Goal: Task Accomplishment & Management: Complete application form

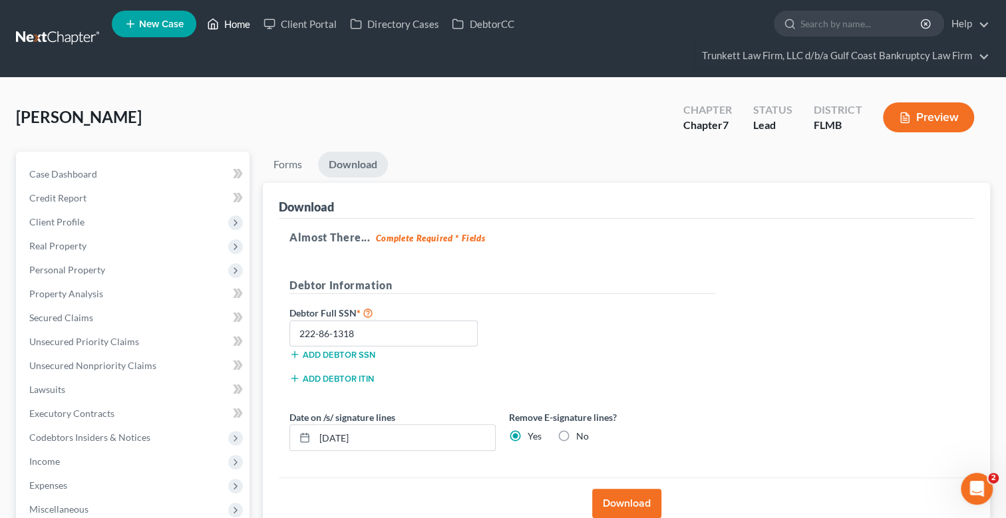
click at [236, 19] on link "Home" at bounding box center [228, 24] width 57 height 24
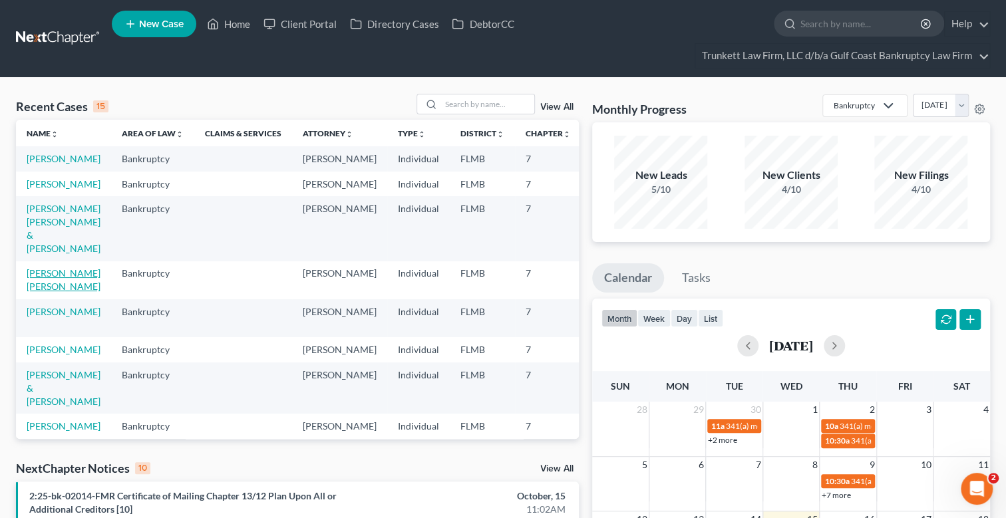
click at [44, 292] on link "[PERSON_NAME] [PERSON_NAME]" at bounding box center [64, 279] width 74 height 25
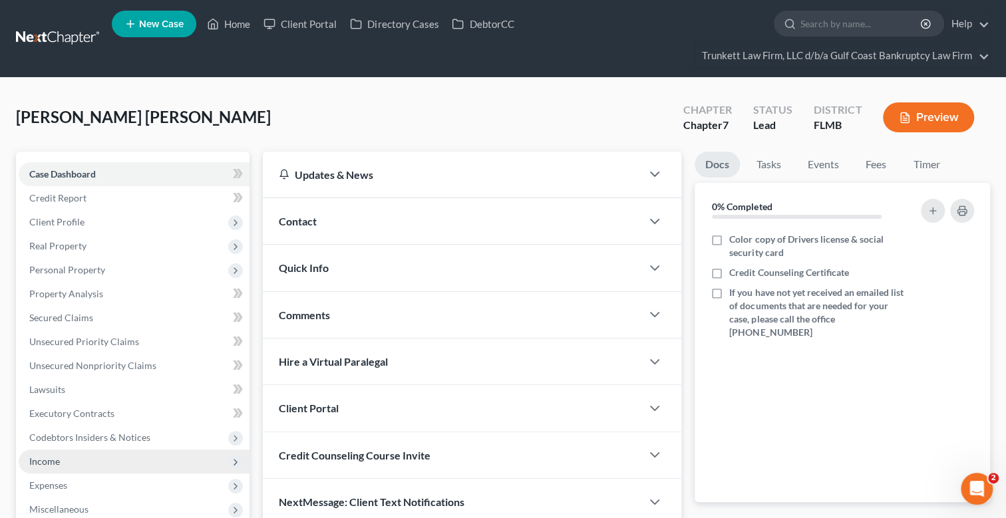
click at [59, 458] on span "Income" at bounding box center [44, 461] width 31 height 11
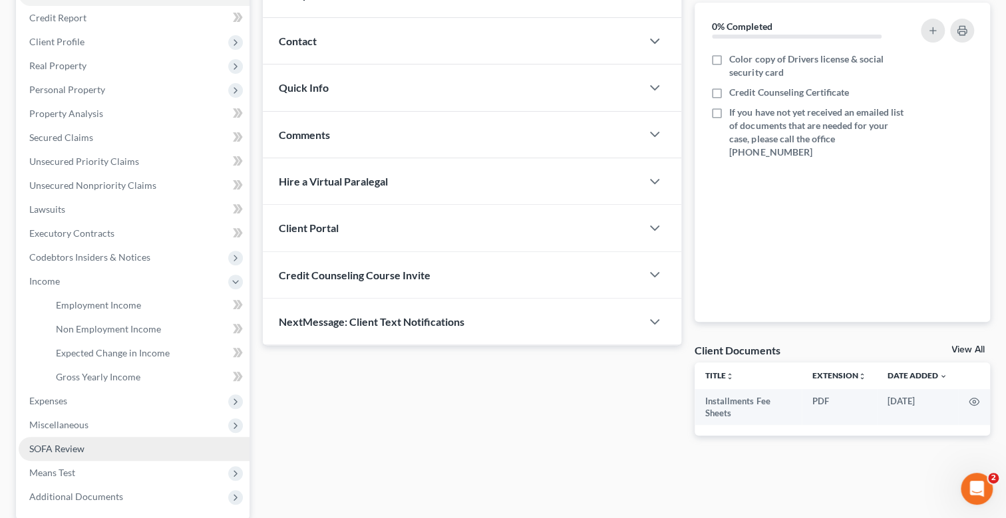
scroll to position [265, 0]
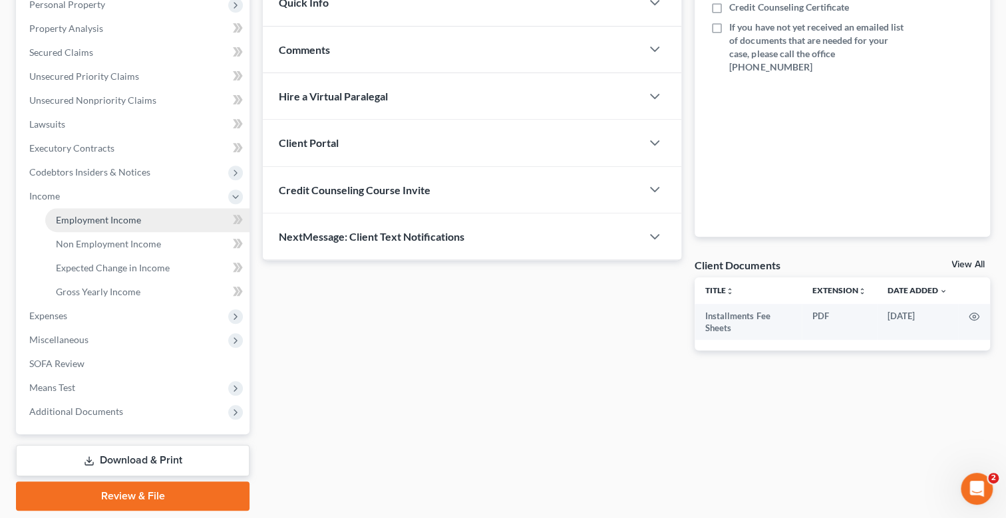
click at [94, 218] on span "Employment Income" at bounding box center [98, 219] width 85 height 11
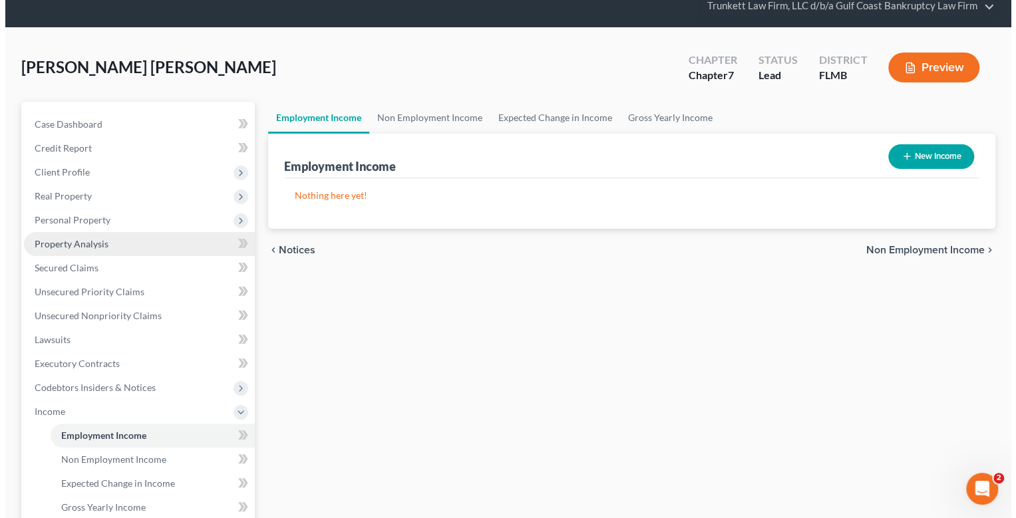
scroll to position [132, 0]
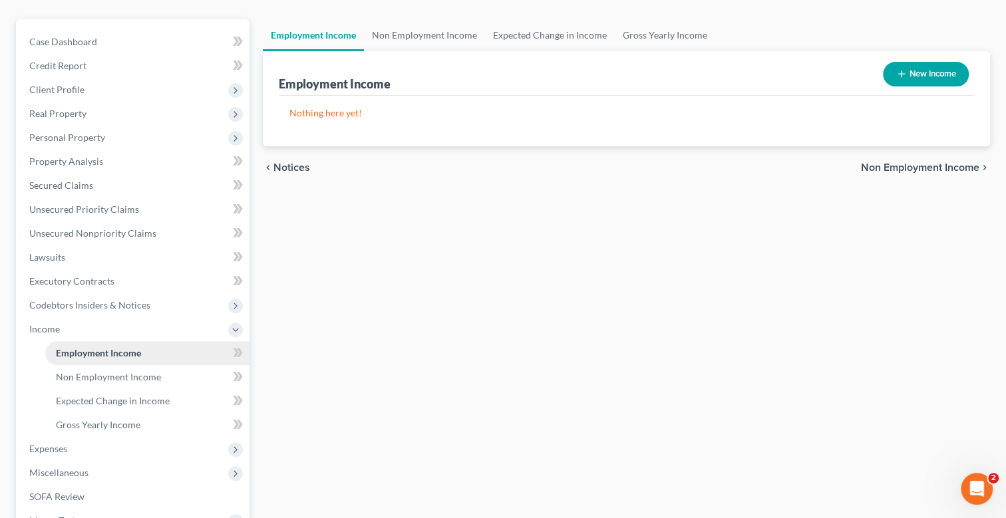
click at [126, 350] on span "Employment Income" at bounding box center [98, 352] width 85 height 11
click at [917, 69] on button "New Income" at bounding box center [926, 74] width 86 height 25
select select "0"
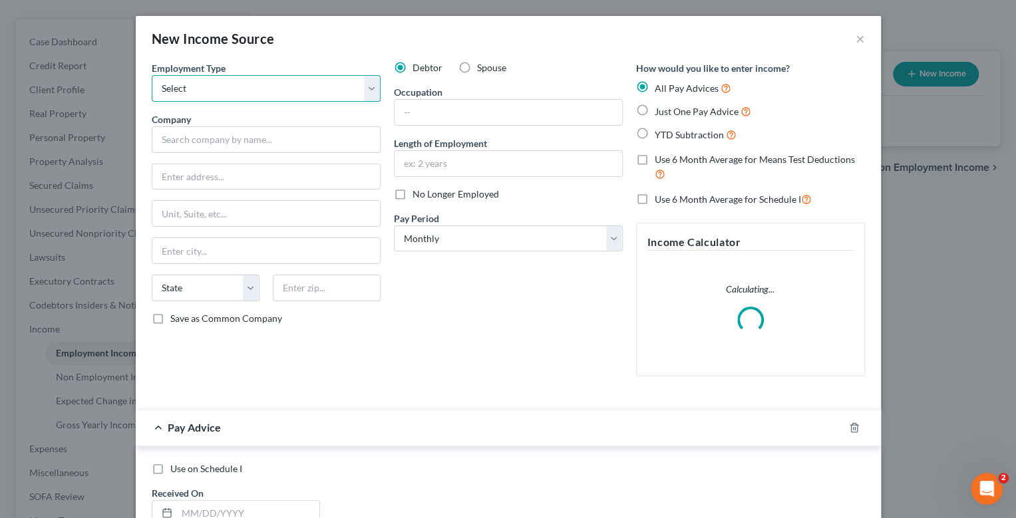
click at [217, 92] on select "Select Full or [DEMOGRAPHIC_DATA] Employment Self Employment" at bounding box center [266, 88] width 229 height 27
select select "0"
click at [152, 75] on select "Select Full or [DEMOGRAPHIC_DATA] Employment Self Employment" at bounding box center [266, 88] width 229 height 27
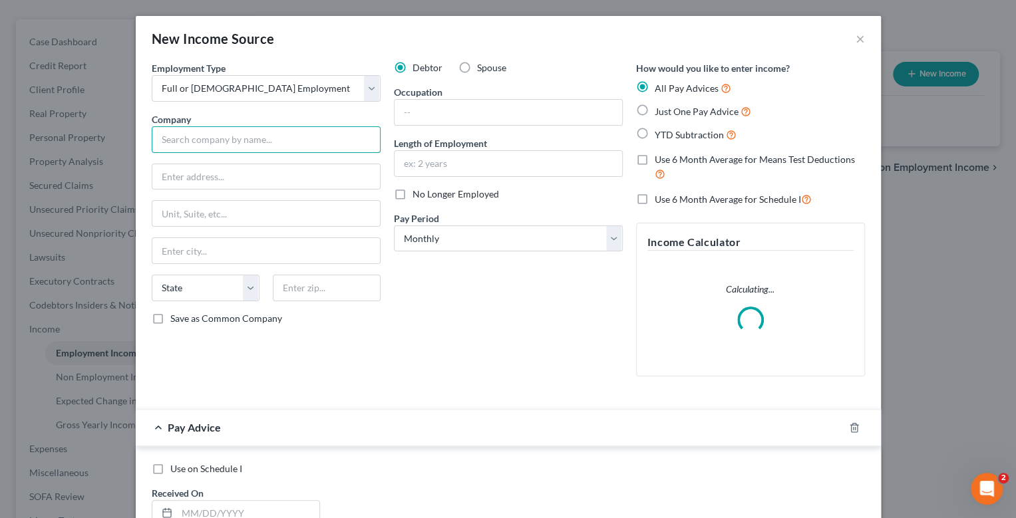
click at [188, 143] on input "text" at bounding box center [266, 139] width 229 height 27
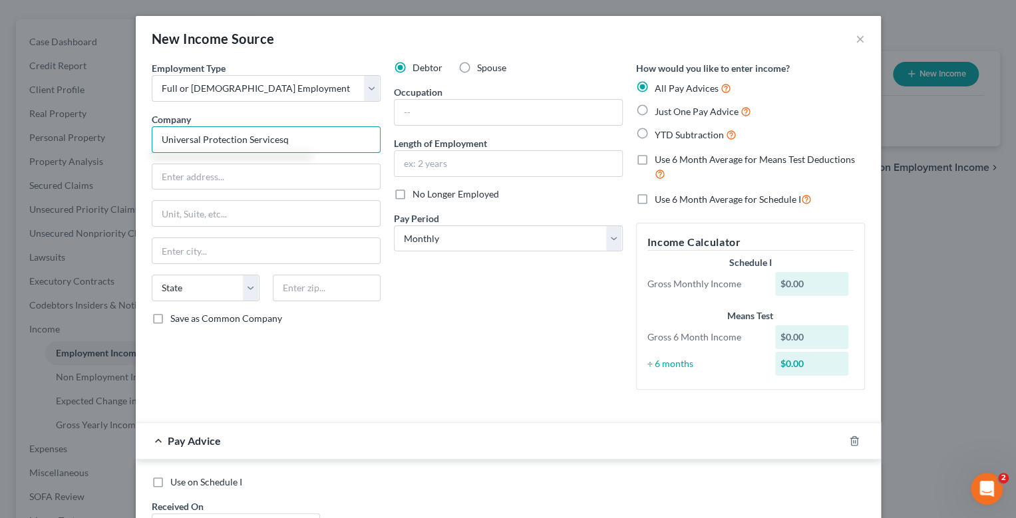
type input "Universal Protection Servicesq"
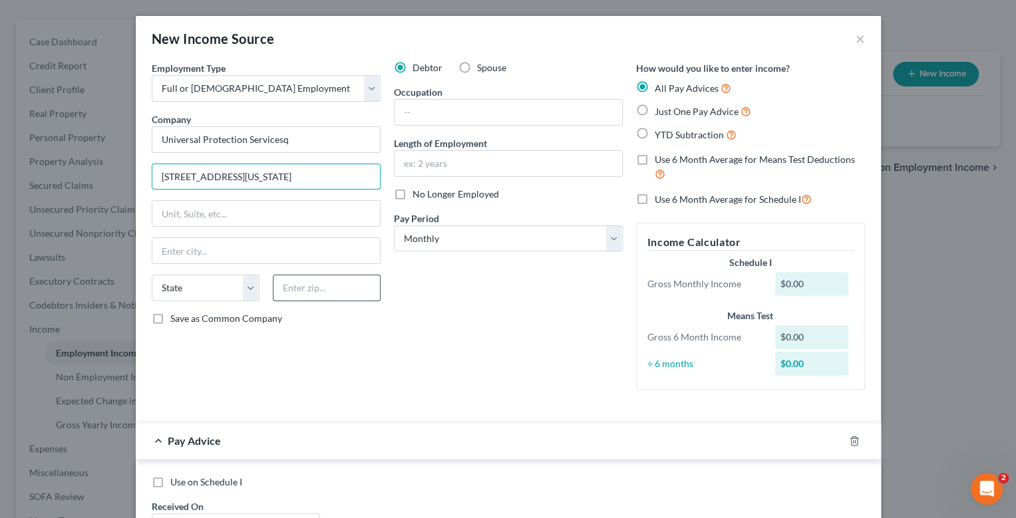
type input "[STREET_ADDRESS][US_STATE]"
click at [292, 285] on input "text" at bounding box center [327, 288] width 108 height 27
type input "19428"
click at [241, 255] on input "text" at bounding box center [266, 250] width 228 height 25
type input "Conshohocken"
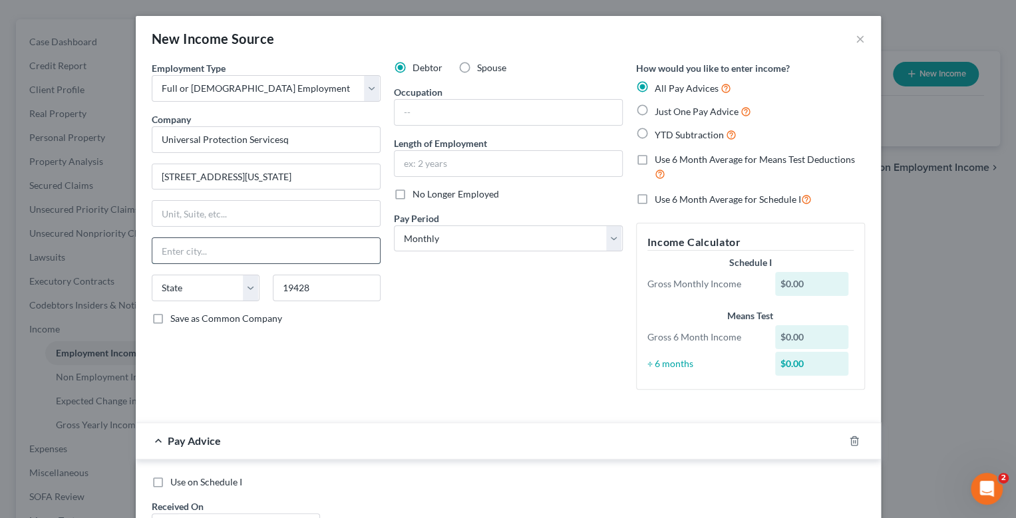
select select "39"
click at [419, 109] on input "text" at bounding box center [509, 112] width 228 height 25
click at [437, 113] on input "secuirty gaurd" at bounding box center [509, 112] width 228 height 25
drag, startPoint x: 412, startPoint y: 109, endPoint x: 426, endPoint y: 119, distance: 16.6
click at [413, 110] on input "secuirty guard" at bounding box center [509, 112] width 228 height 25
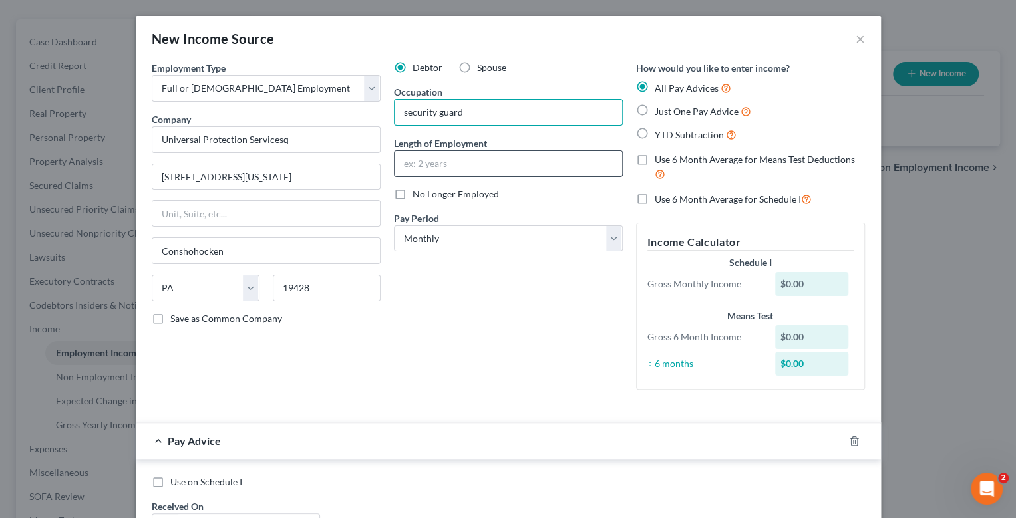
type input "security guard"
click at [442, 173] on input "text" at bounding box center [509, 163] width 228 height 25
type input "2 years"
click at [462, 313] on div "Debtor Spouse Occupation security guard Length of Employment 2 years No Longer …" at bounding box center [508, 230] width 242 height 339
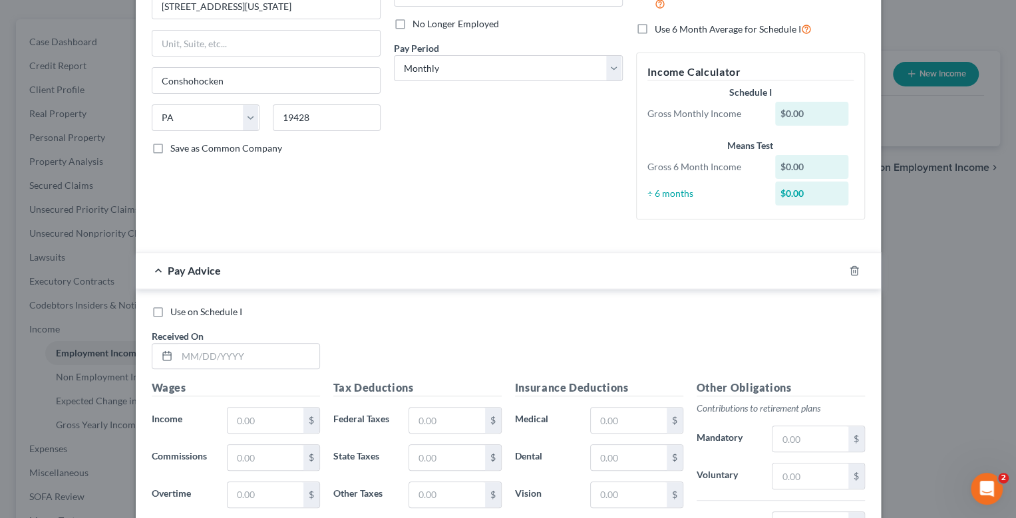
scroll to position [0, 0]
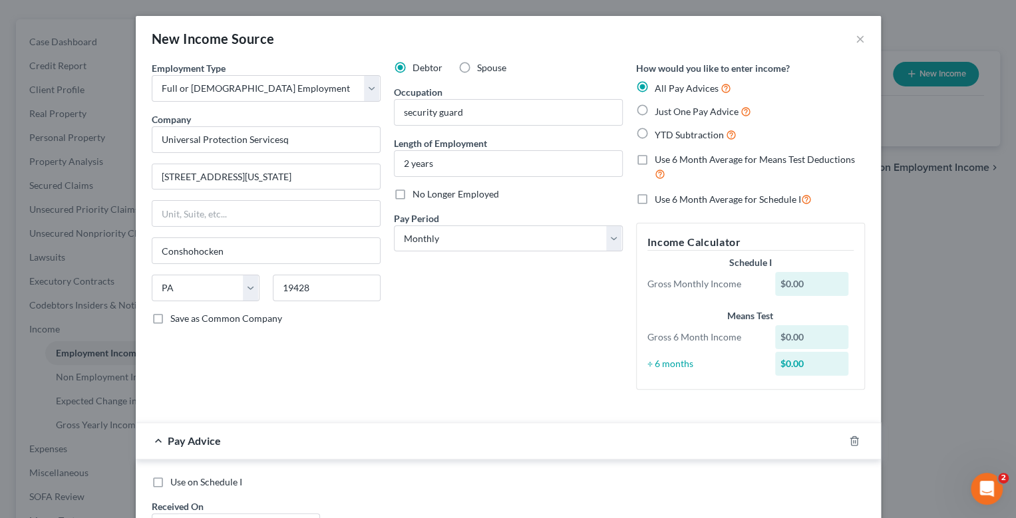
click at [655, 108] on label "Just One Pay Advice" at bounding box center [703, 111] width 96 height 15
click at [660, 108] on input "Just One Pay Advice" at bounding box center [664, 108] width 9 height 9
radio input "true"
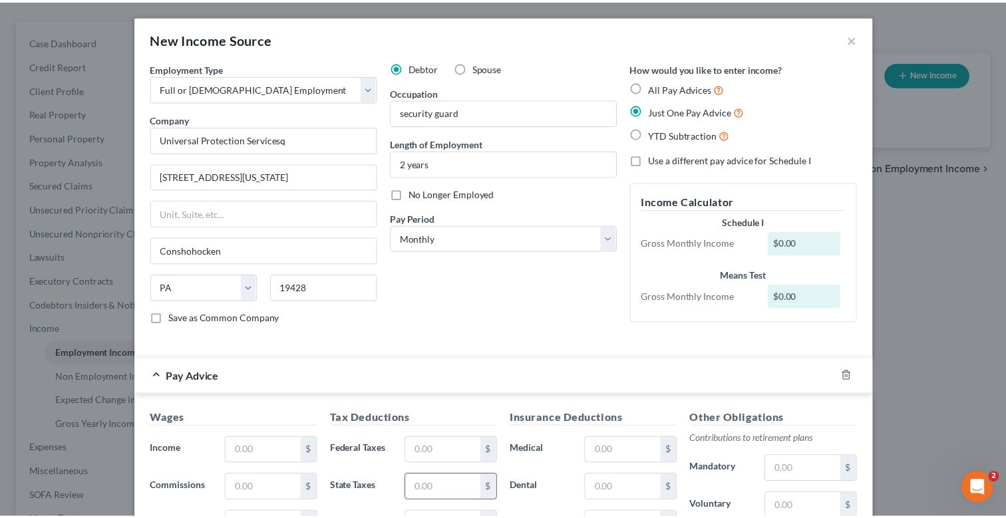
scroll to position [265, 0]
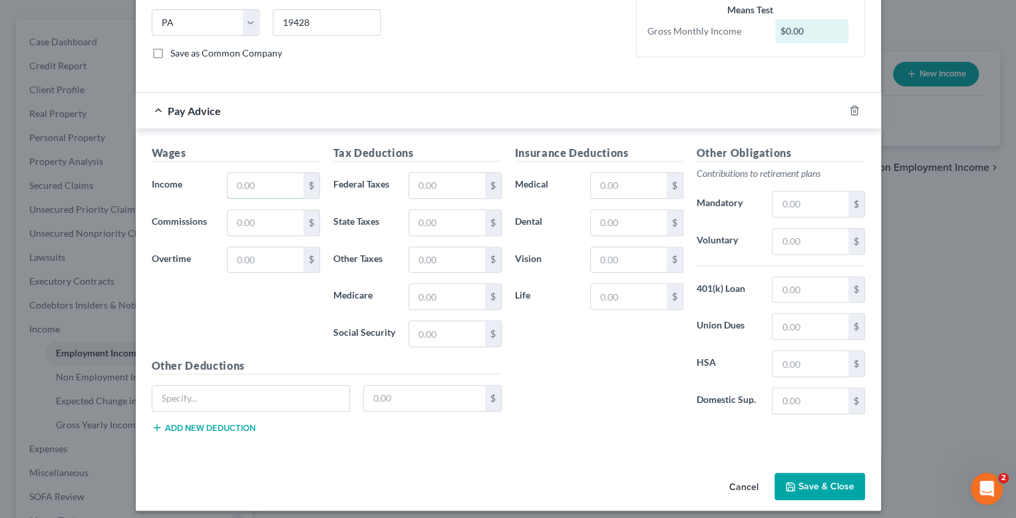
drag, startPoint x: 249, startPoint y: 178, endPoint x: 238, endPoint y: 168, distance: 15.6
click at [249, 178] on input "text" at bounding box center [265, 185] width 75 height 25
type input "3,768"
drag, startPoint x: 432, startPoint y: 182, endPoint x: 389, endPoint y: 182, distance: 42.6
click at [432, 182] on input "text" at bounding box center [446, 185] width 75 height 25
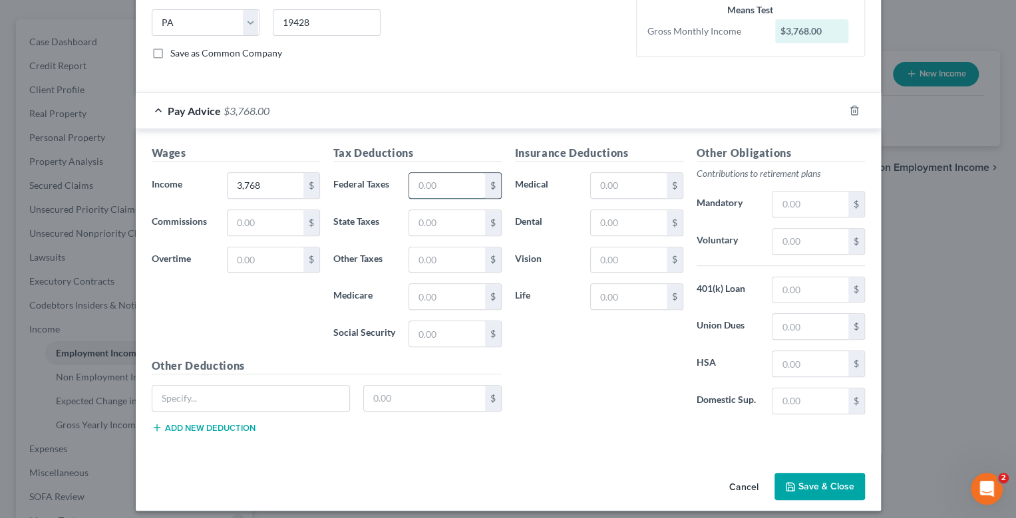
click at [444, 179] on input "text" at bounding box center [446, 185] width 75 height 25
type input "120"
click at [453, 291] on input "text" at bounding box center [446, 296] width 75 height 25
type input "1"
type input "22"
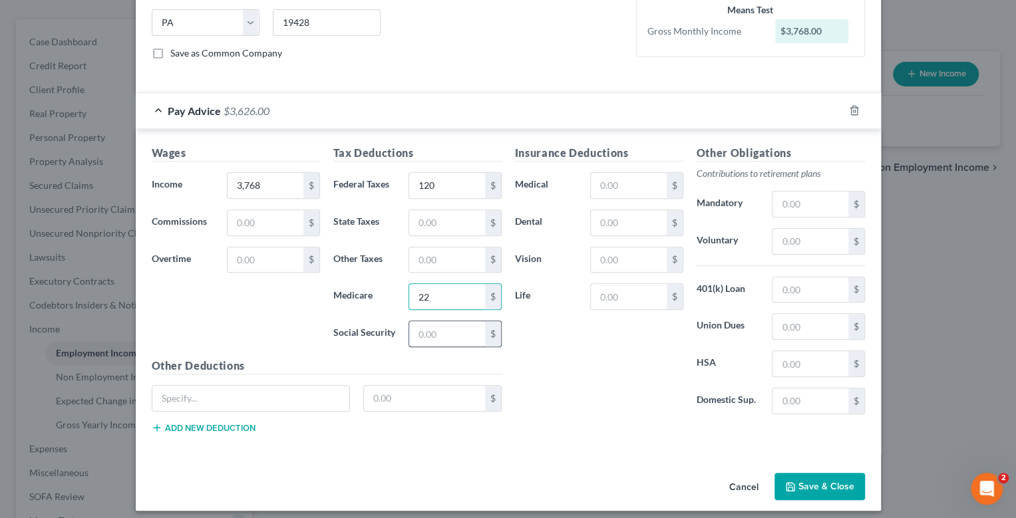
drag, startPoint x: 382, startPoint y: 359, endPoint x: 429, endPoint y: 337, distance: 52.1
click at [387, 358] on h5 "Other Deductions" at bounding box center [327, 366] width 350 height 17
click at [432, 332] on input "text" at bounding box center [446, 333] width 75 height 25
type input "95"
click at [631, 178] on input "text" at bounding box center [628, 185] width 75 height 25
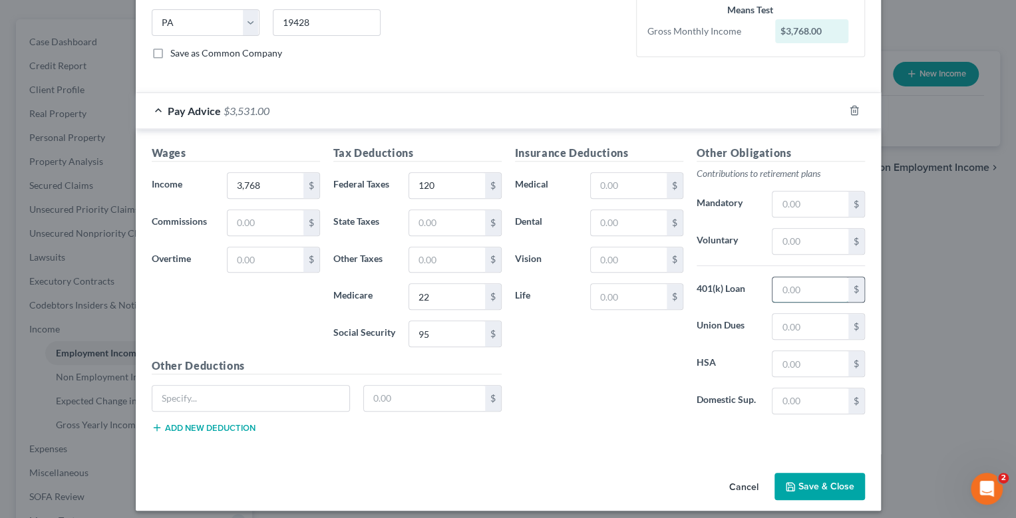
click at [806, 289] on input "text" at bounding box center [809, 289] width 75 height 25
drag, startPoint x: 803, startPoint y: 197, endPoint x: 803, endPoint y: 212, distance: 14.6
click at [803, 198] on input "text" at bounding box center [809, 204] width 75 height 25
click at [750, 267] on div "Other Obligations Contributions to retirement plans Mandatory $ Voluntary $ 401…" at bounding box center [781, 285] width 182 height 280
drag, startPoint x: 780, startPoint y: 239, endPoint x: 818, endPoint y: 245, distance: 39.2
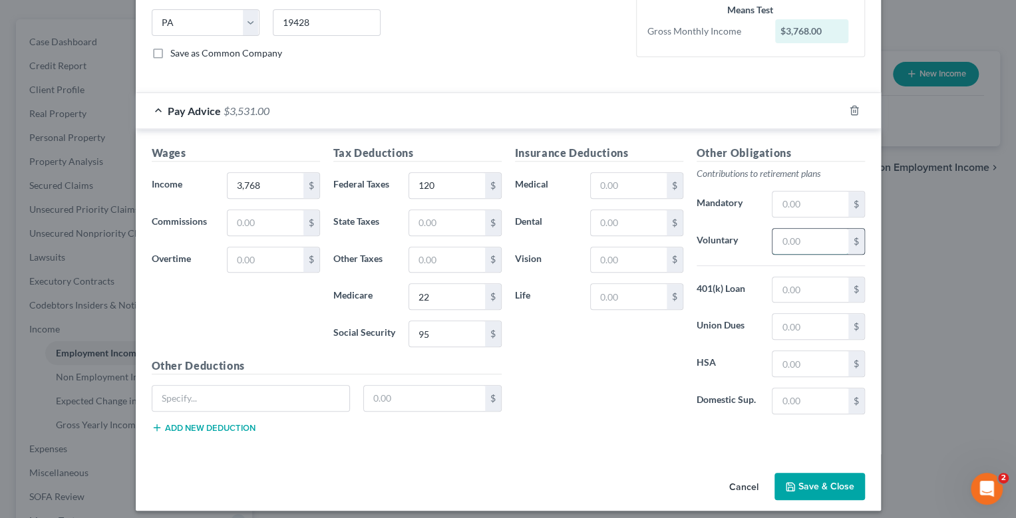
click at [782, 239] on input "text" at bounding box center [809, 241] width 75 height 25
click at [603, 222] on input "text" at bounding box center [628, 222] width 75 height 25
type input "100"
click at [630, 213] on input "text" at bounding box center [628, 222] width 75 height 25
type input "10.1"
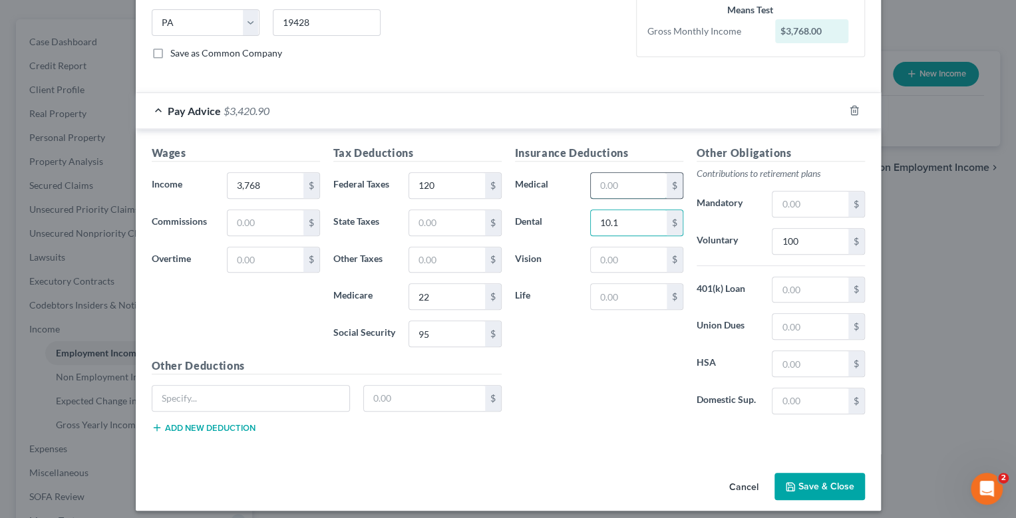
click at [607, 186] on input "text" at bounding box center [628, 185] width 75 height 25
type input "31"
drag, startPoint x: 620, startPoint y: 257, endPoint x: 615, endPoint y: 235, distance: 23.1
click at [620, 257] on input "text" at bounding box center [628, 259] width 75 height 25
type input "2.04"
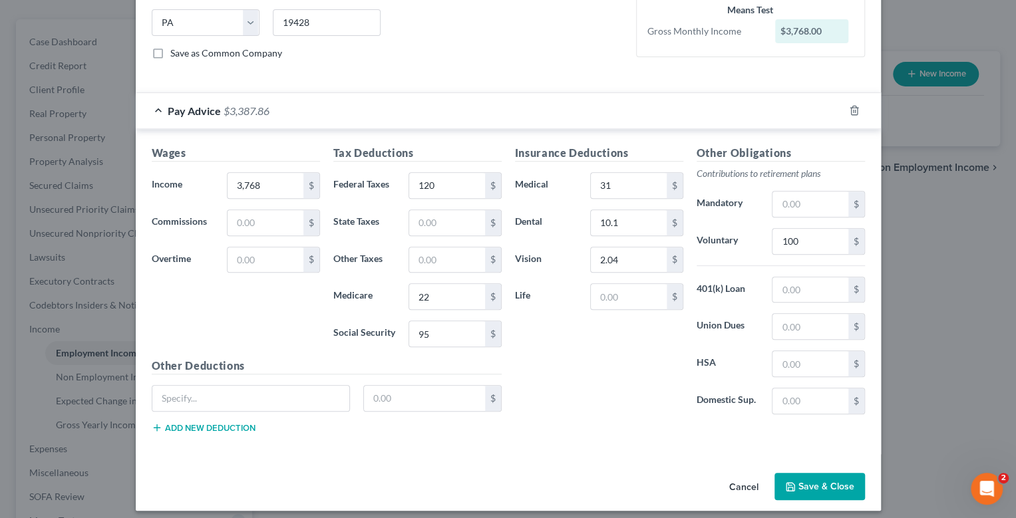
click at [818, 478] on button "Save & Close" at bounding box center [819, 487] width 90 height 28
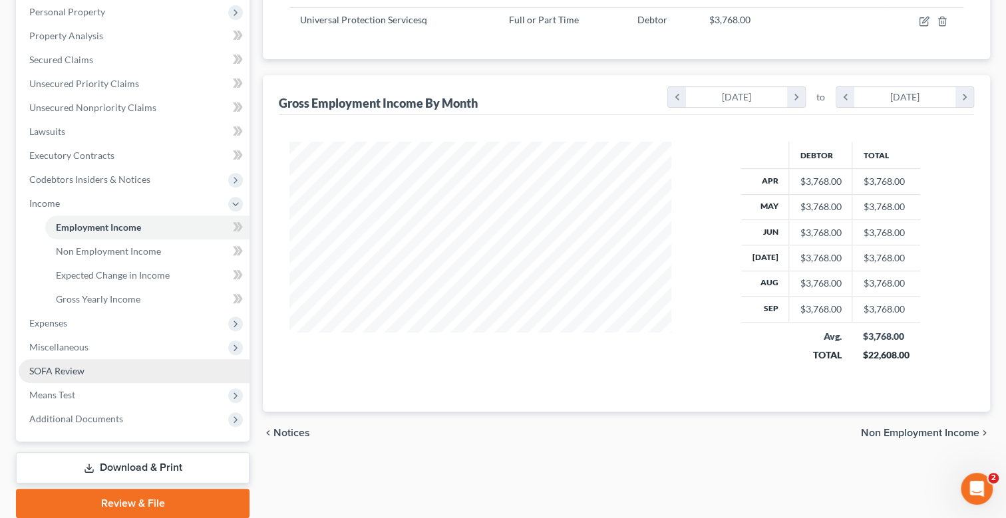
scroll to position [307, 0]
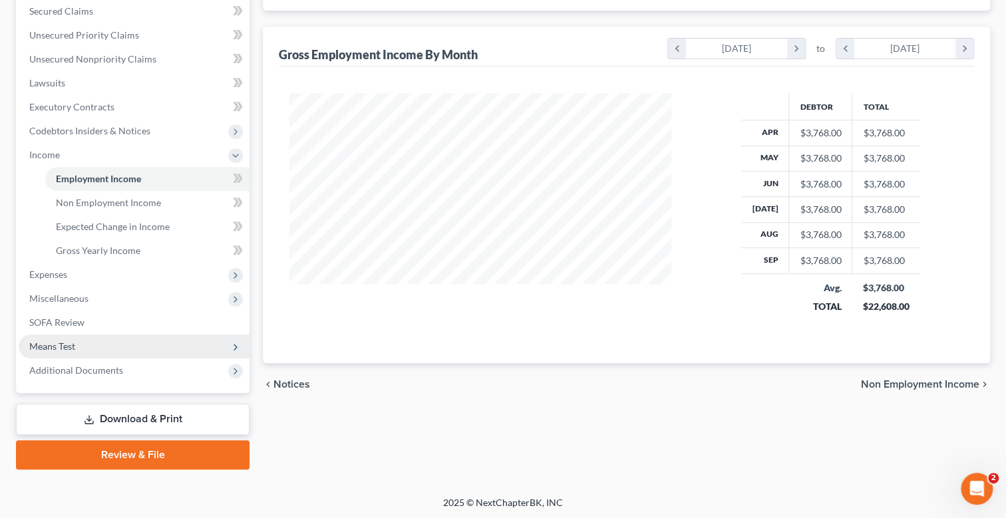
click at [71, 341] on span "Means Test" at bounding box center [52, 346] width 46 height 11
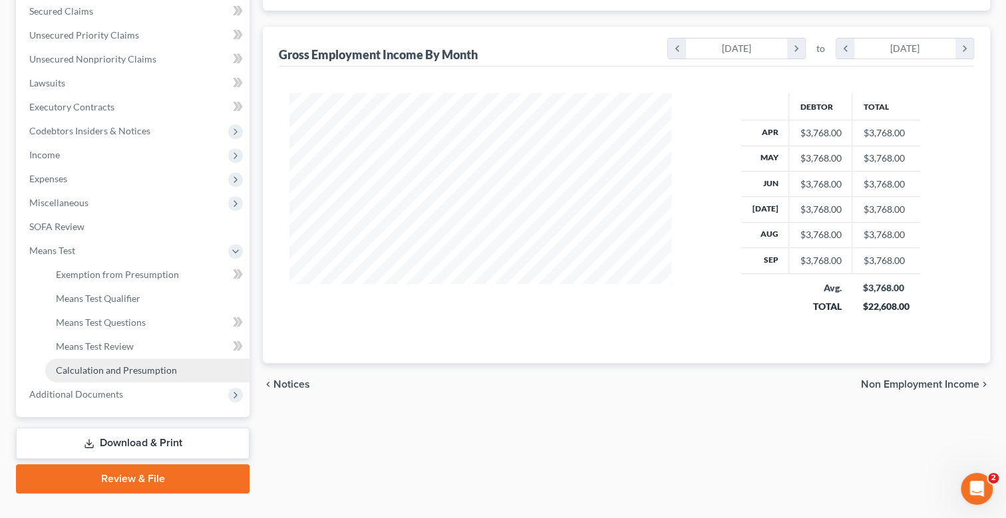
click at [132, 366] on span "Calculation and Presumption" at bounding box center [116, 370] width 121 height 11
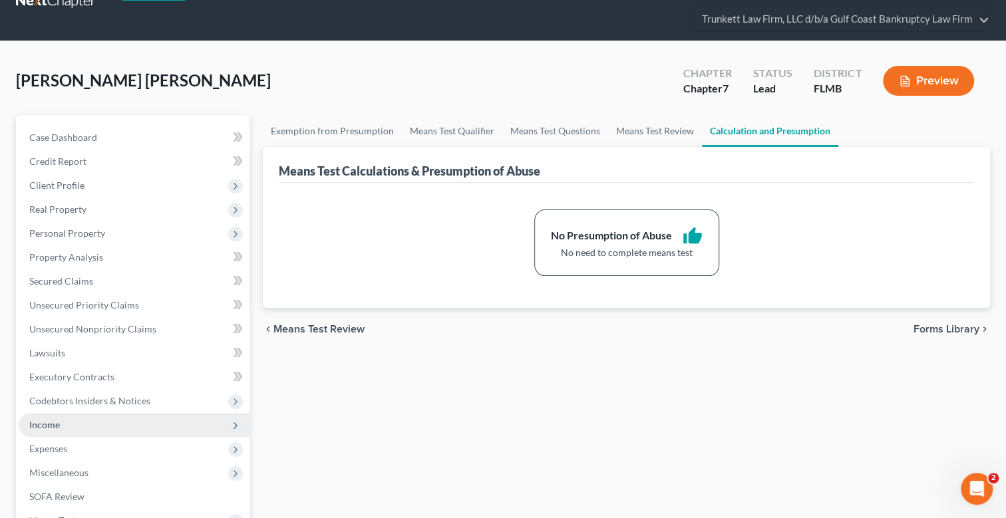
scroll to position [265, 0]
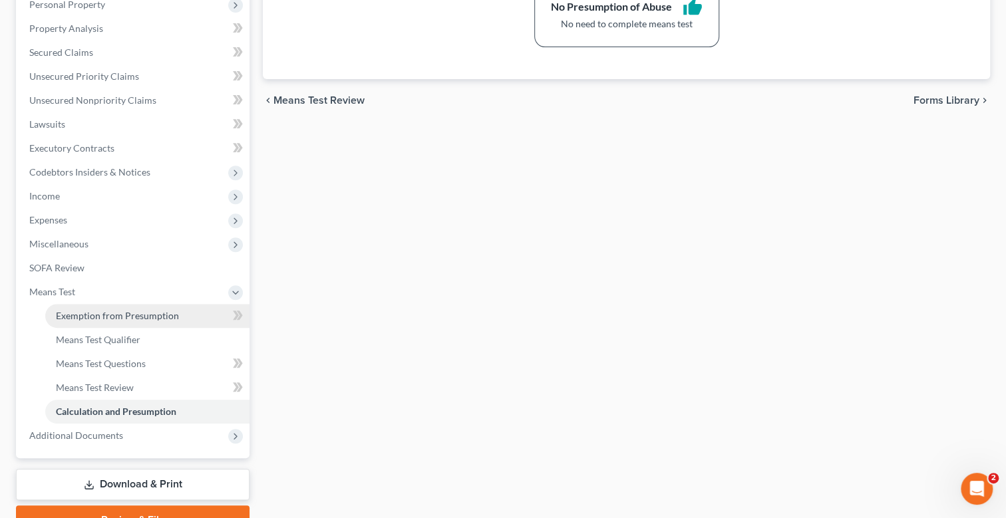
click at [138, 315] on span "Exemption from Presumption" at bounding box center [117, 315] width 123 height 11
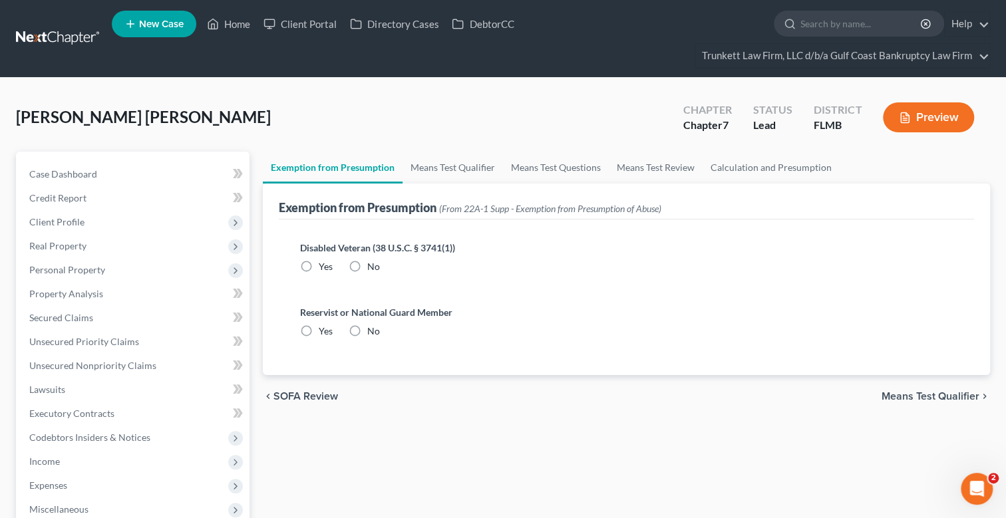
click at [367, 262] on label "No" at bounding box center [373, 266] width 13 height 13
click at [373, 262] on input "No" at bounding box center [377, 264] width 9 height 9
radio input "true"
click at [367, 325] on label "No" at bounding box center [373, 331] width 13 height 13
click at [373, 325] on input "No" at bounding box center [377, 329] width 9 height 9
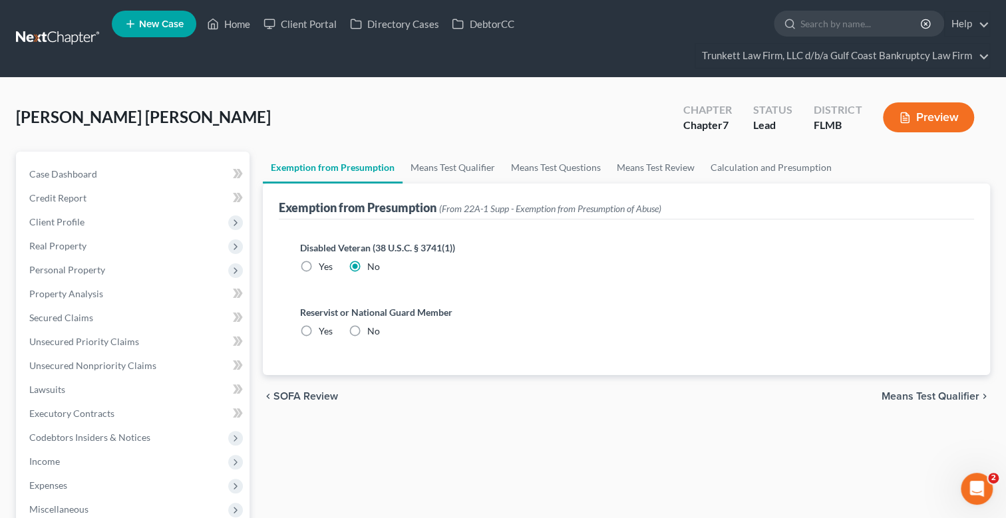
radio input "true"
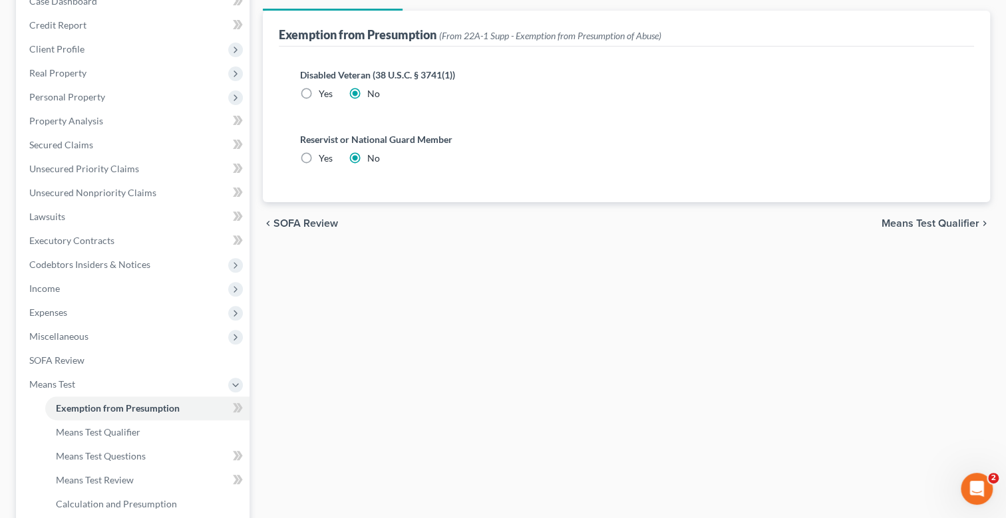
scroll to position [331, 0]
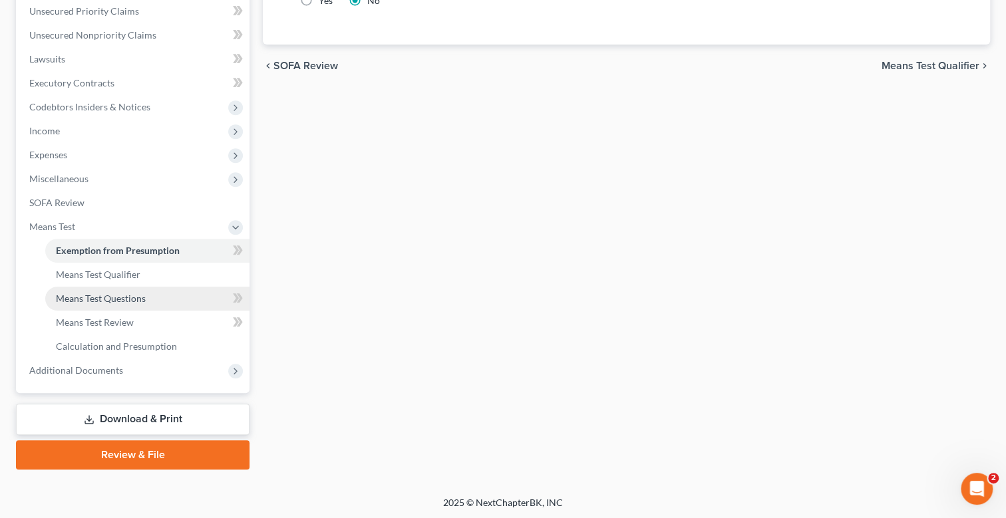
click at [130, 297] on span "Means Test Questions" at bounding box center [101, 298] width 90 height 11
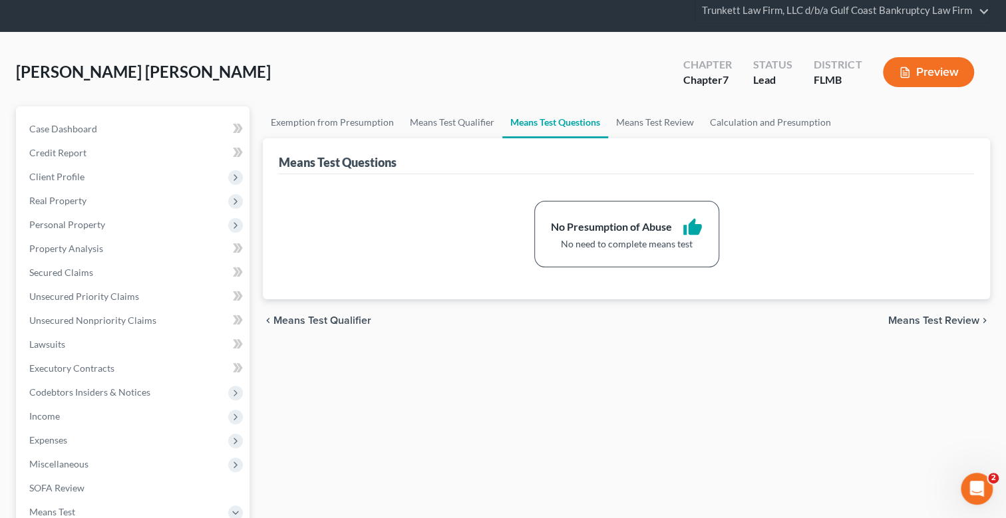
scroll to position [265, 0]
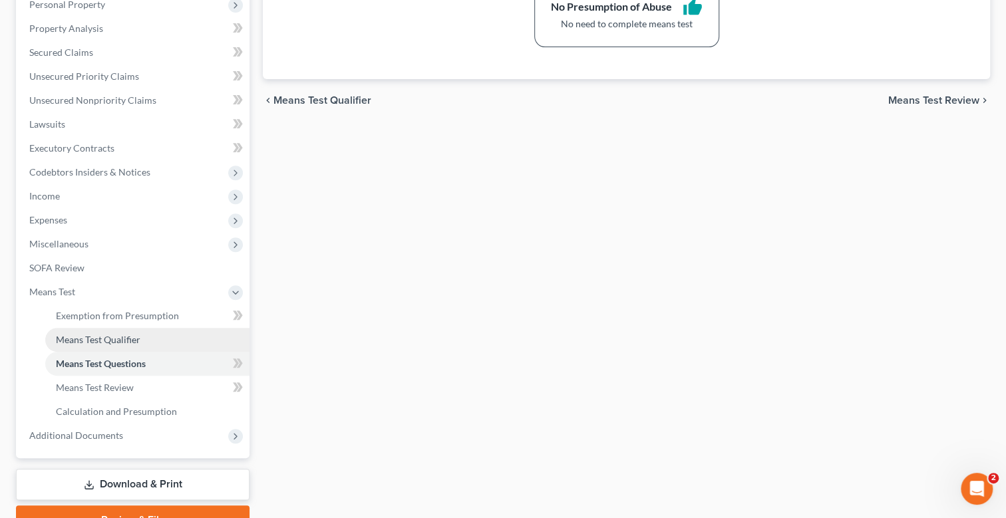
click at [131, 334] on span "Means Test Qualifier" at bounding box center [98, 339] width 84 height 11
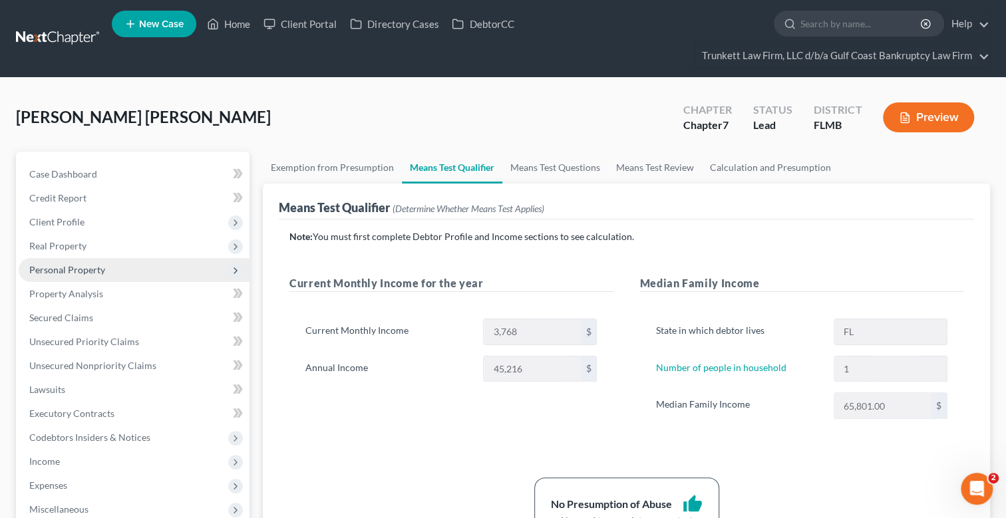
click at [84, 266] on span "Personal Property" at bounding box center [67, 269] width 76 height 11
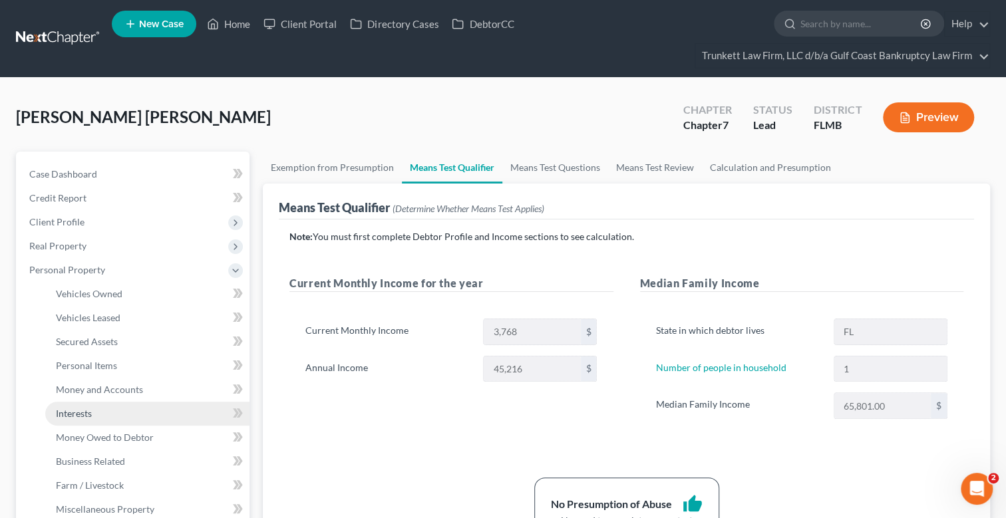
click at [88, 412] on span "Interests" at bounding box center [74, 413] width 36 height 11
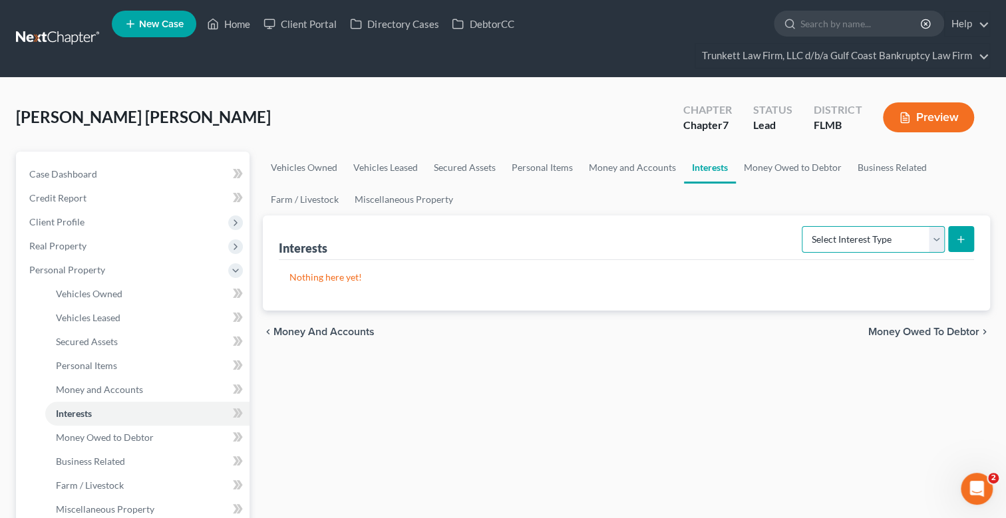
click at [940, 239] on select "Select Interest Type 401K Annuity Bond Education IRA Government Bond Government…" at bounding box center [873, 239] width 143 height 27
select select "401k"
click at [803, 226] on select "Select Interest Type 401K Annuity Bond Education IRA Government Bond Government…" at bounding box center [873, 239] width 143 height 27
click at [959, 230] on button "submit" at bounding box center [961, 239] width 26 height 26
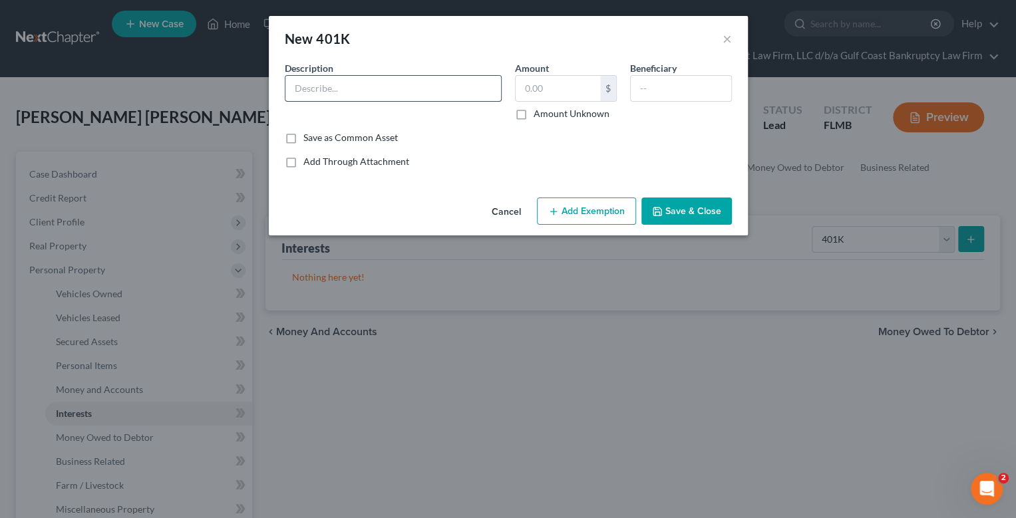
click at [335, 88] on input "text" at bounding box center [393, 88] width 216 height 25
type input "401k Universal Protection"
click at [556, 86] on input "text" at bounding box center [558, 88] width 84 height 25
type input "10,000"
click at [603, 219] on button "Add Exemption" at bounding box center [586, 212] width 99 height 28
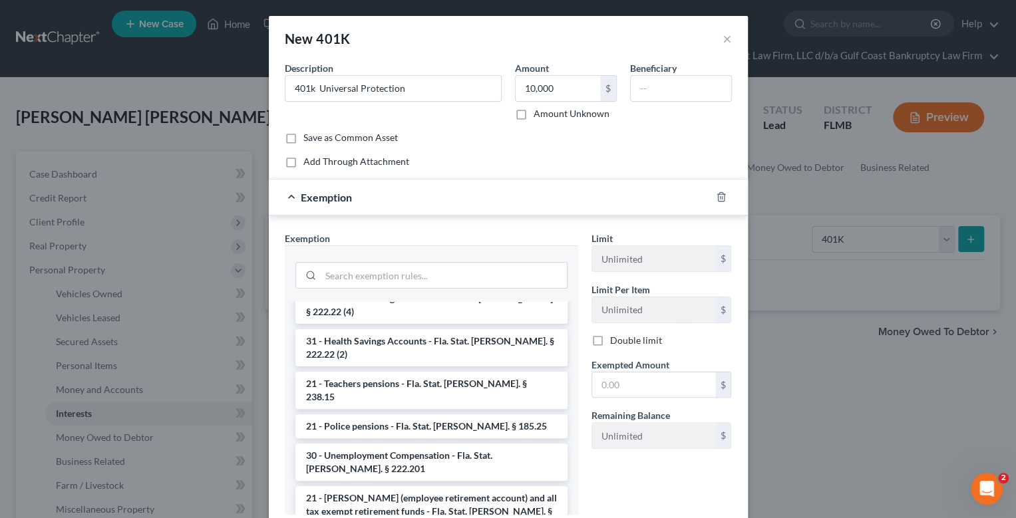
scroll to position [132, 0]
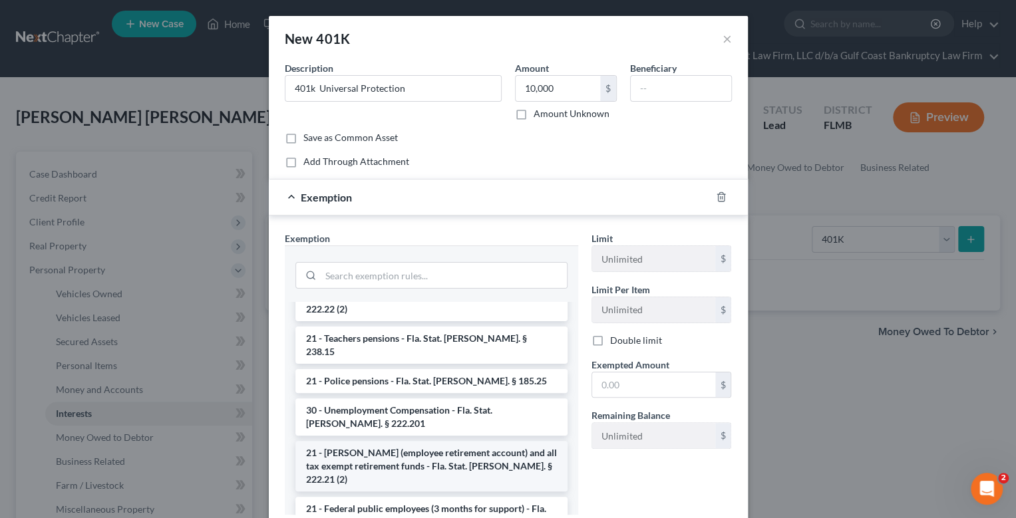
click at [453, 441] on li "21 - [PERSON_NAME] (employee retirement account) and all tax exempt retirement …" at bounding box center [431, 466] width 272 height 51
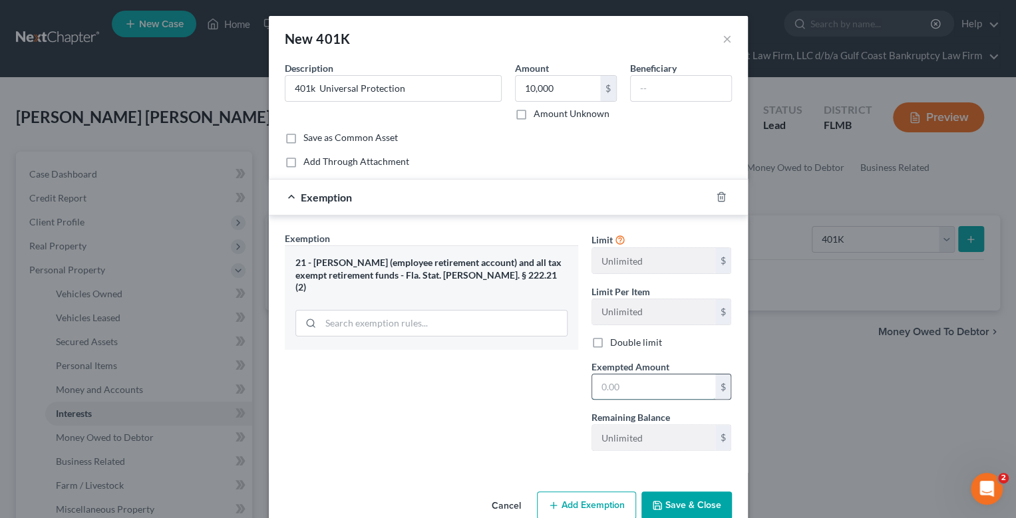
click at [640, 387] on input "text" at bounding box center [653, 387] width 123 height 25
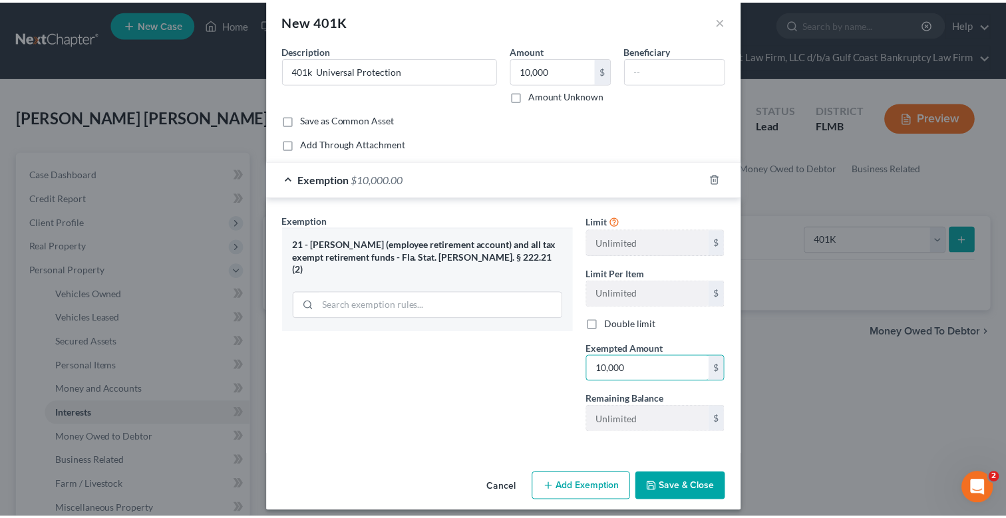
scroll to position [26, 0]
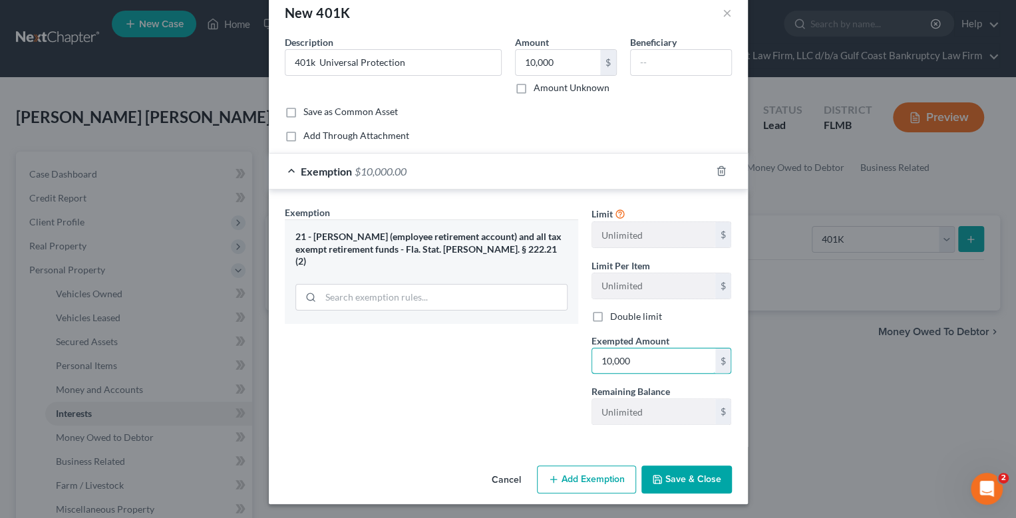
type input "10,000"
click at [709, 478] on button "Save & Close" at bounding box center [686, 480] width 90 height 28
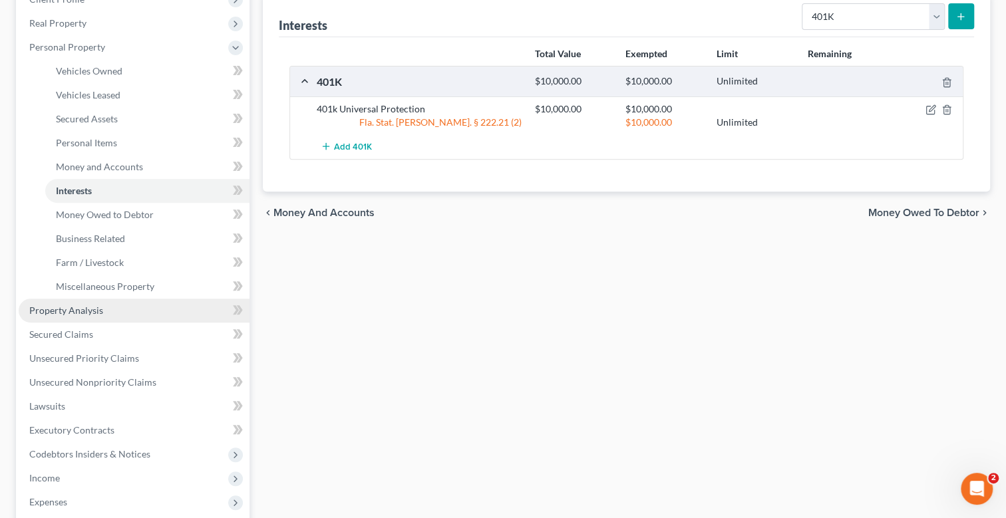
scroll to position [200, 0]
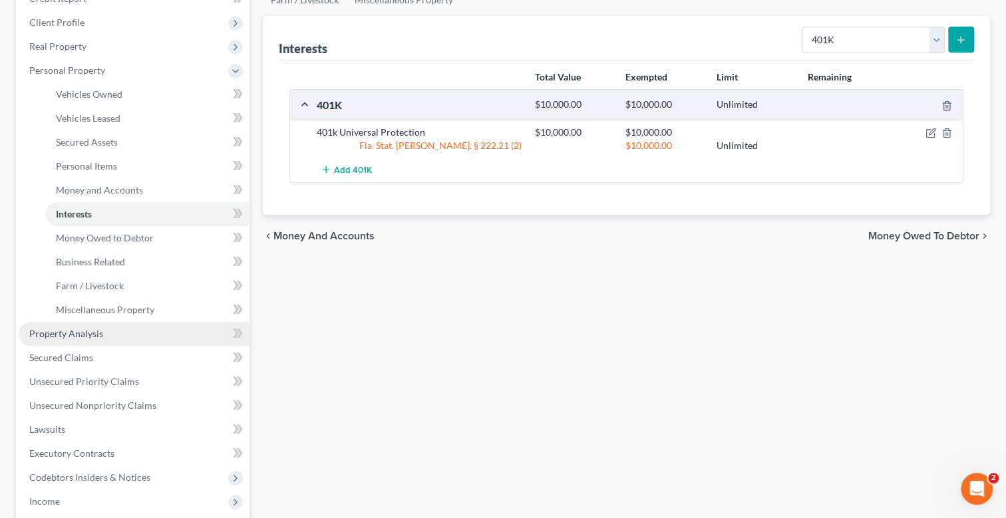
click at [86, 332] on span "Property Analysis" at bounding box center [66, 333] width 74 height 11
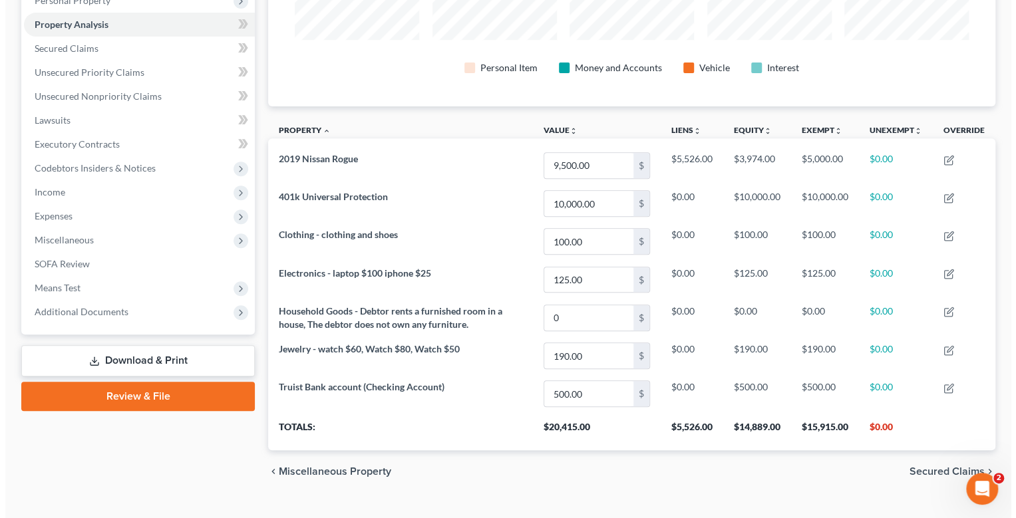
scroll to position [292, 0]
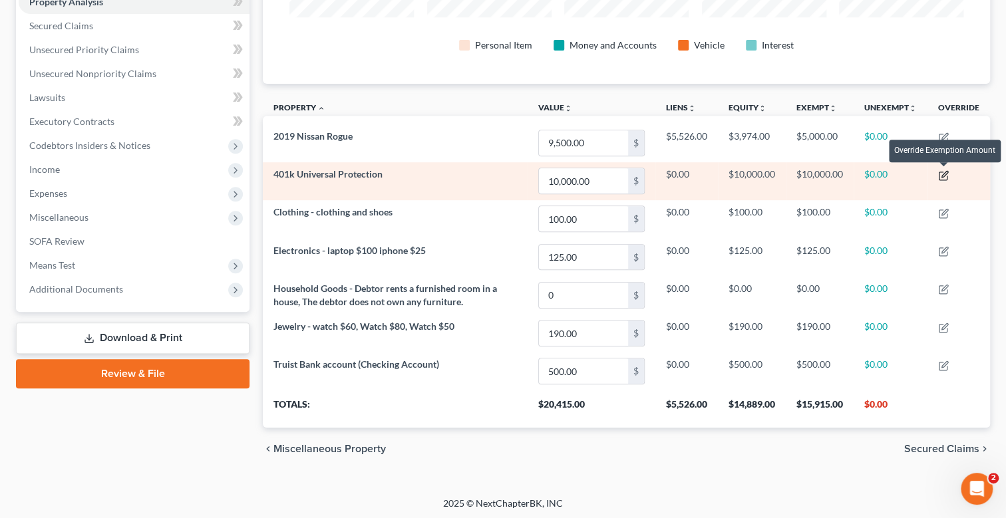
click at [945, 174] on icon "button" at bounding box center [944, 174] width 6 height 6
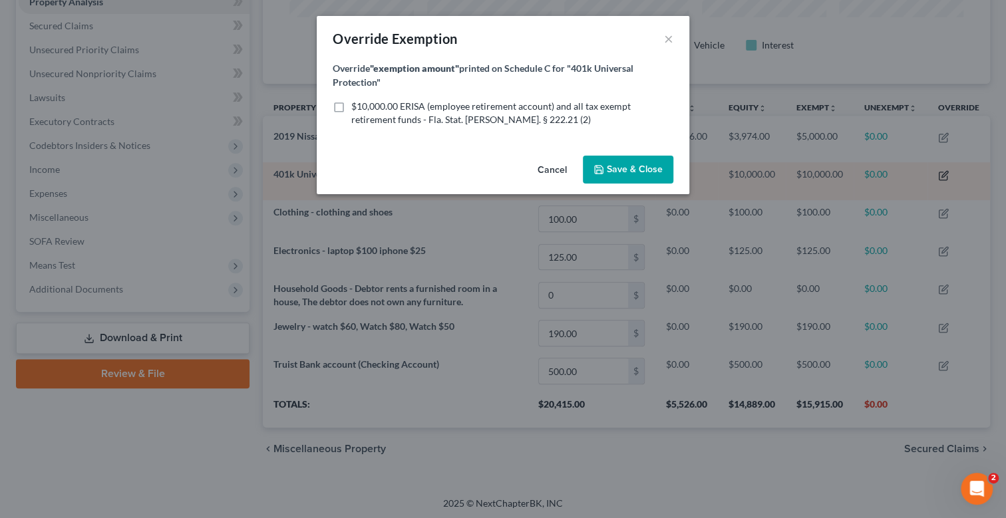
scroll to position [225, 734]
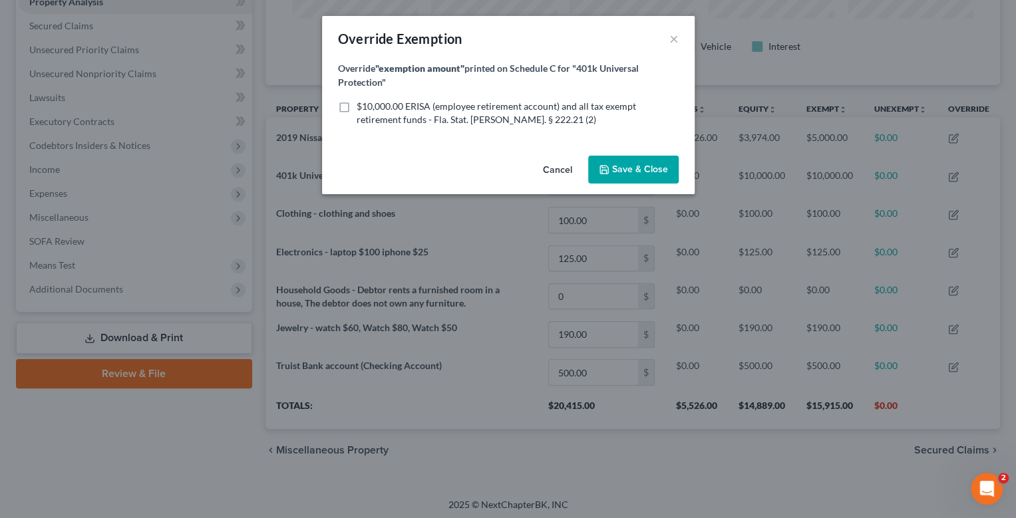
click at [357, 106] on label "$10,000.00 ERISA (employee retirement account) and all tax exempt retirement fu…" at bounding box center [518, 113] width 322 height 27
click at [362, 106] on input "$10,000.00 ERISA (employee retirement account) and all tax exempt retirement fu…" at bounding box center [366, 104] width 9 height 9
checkbox input "true"
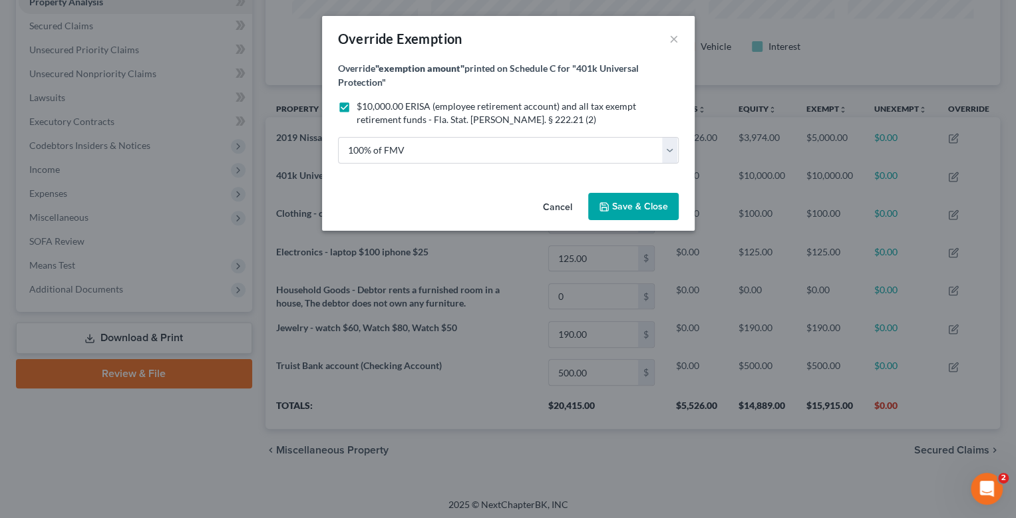
click at [635, 204] on span "Save & Close" at bounding box center [640, 206] width 56 height 11
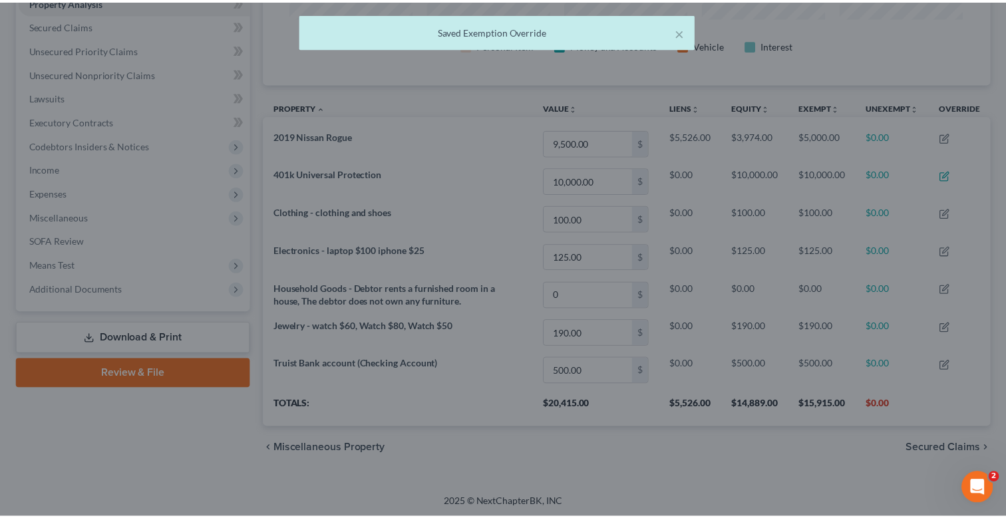
scroll to position [224, 727]
